Goal: Task Accomplishment & Management: Manage account settings

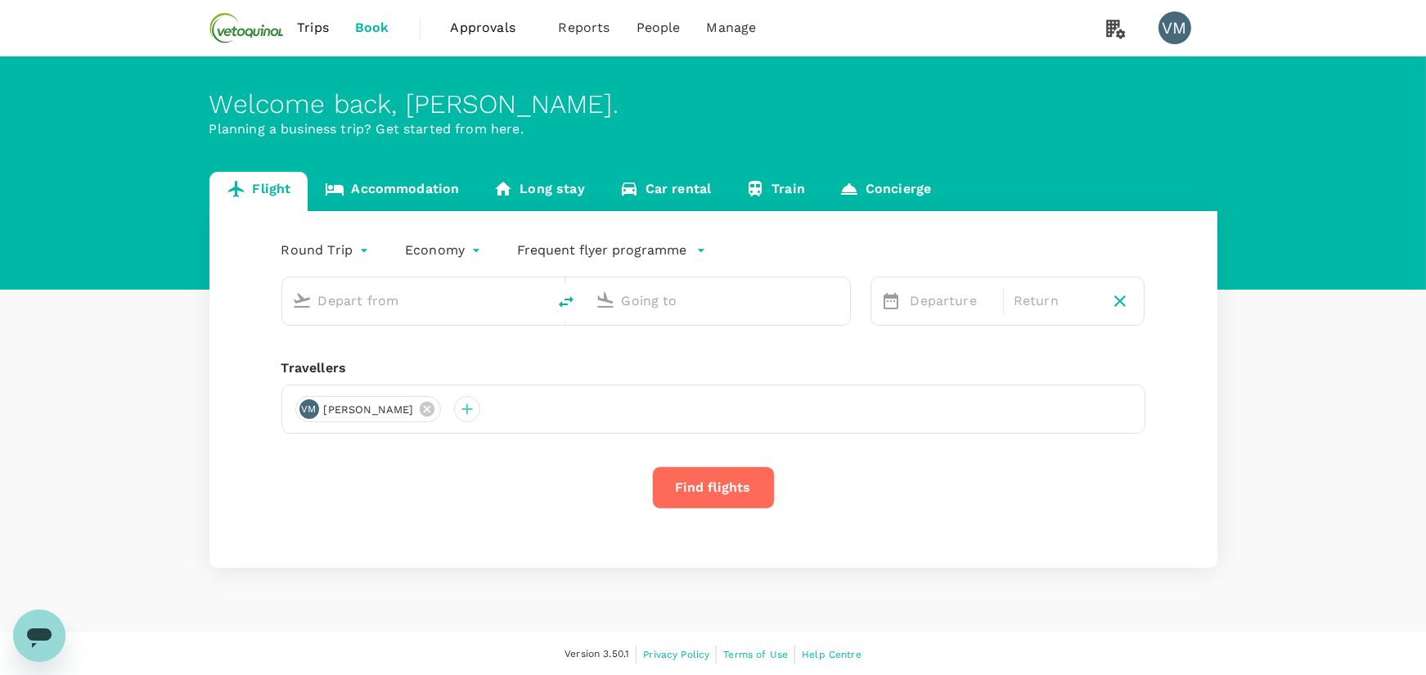
type input "[GEOGRAPHIC_DATA], [GEOGRAPHIC_DATA] (any)"
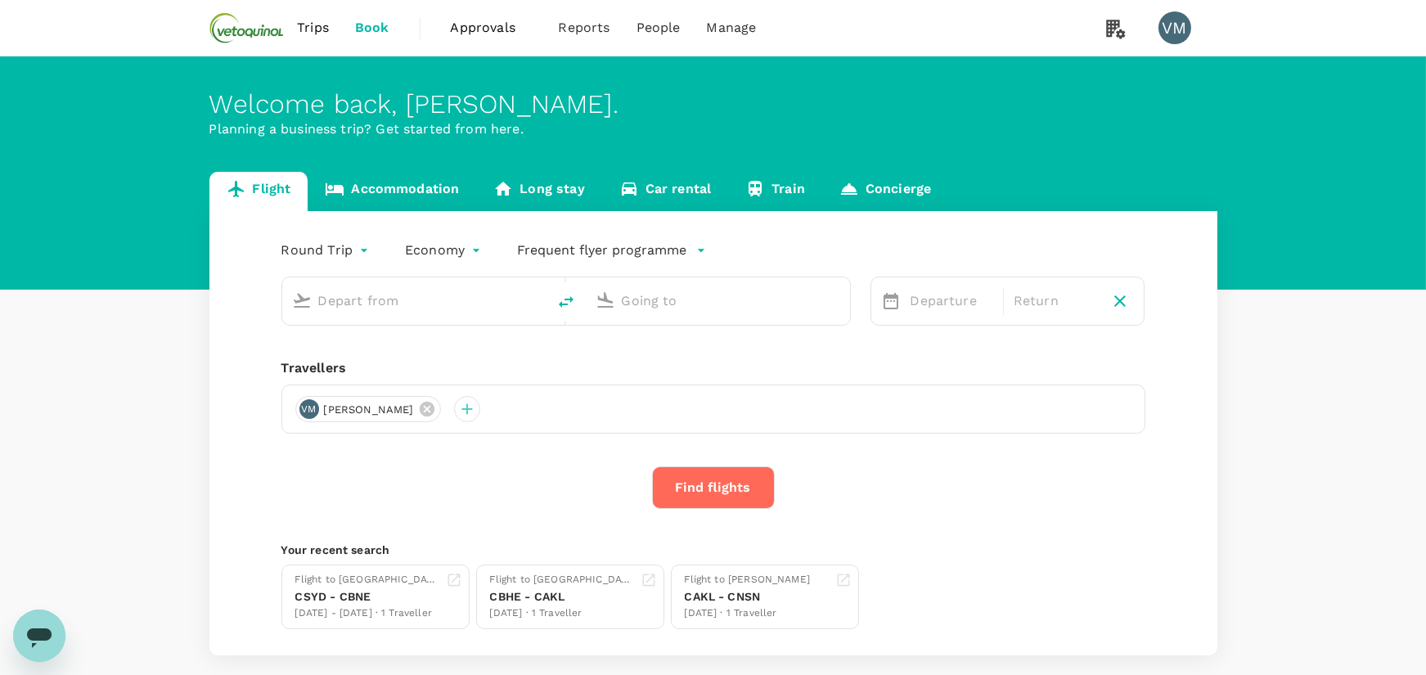
type input "[GEOGRAPHIC_DATA], [GEOGRAPHIC_DATA] (any)"
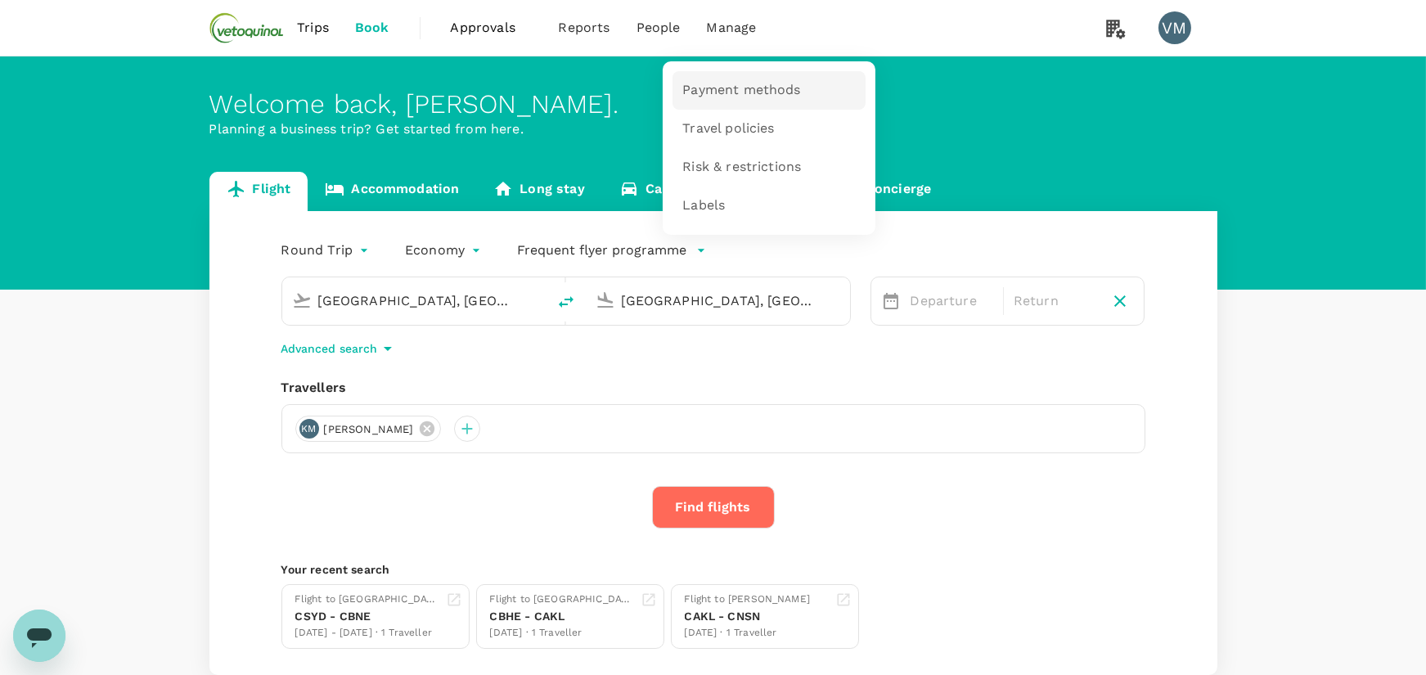
click at [728, 97] on span "Payment methods" at bounding box center [741, 90] width 118 height 19
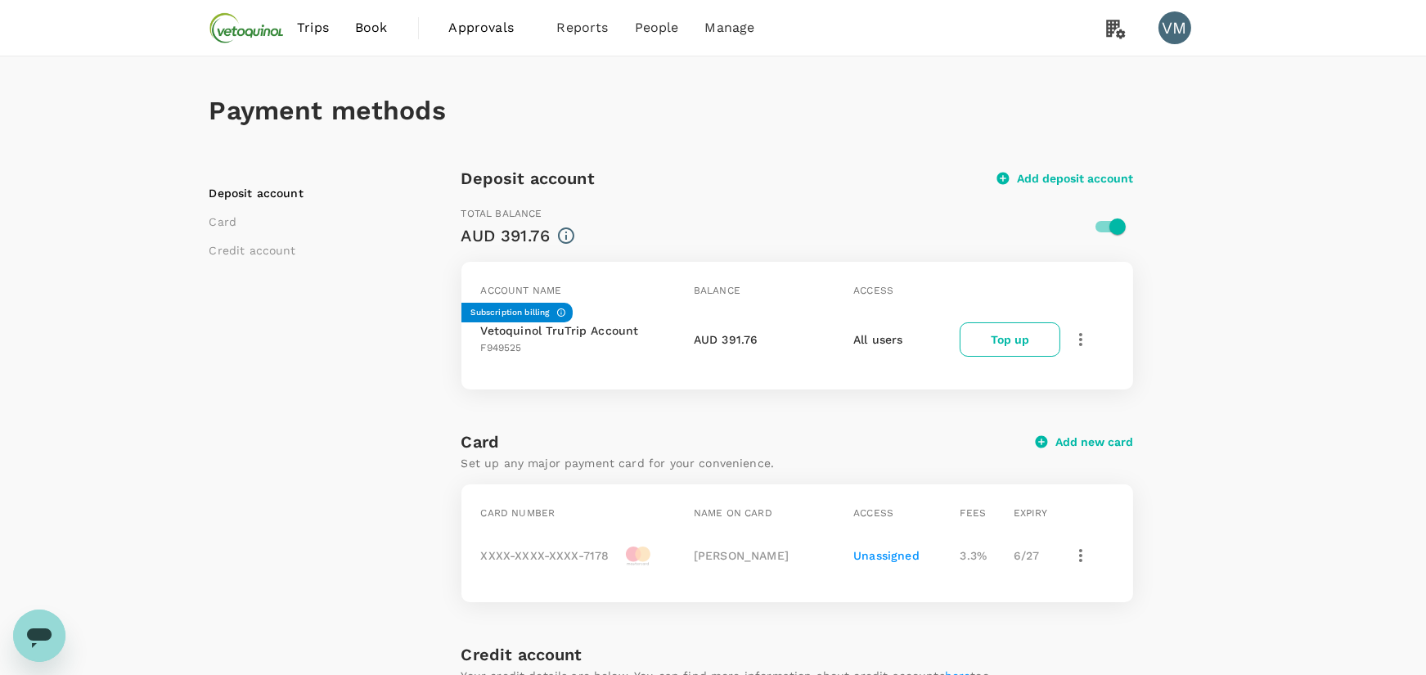
click at [416, 569] on div "Deposit account Card Credit account" at bounding box center [335, 604] width 252 height 879
